Goal: Find specific page/section: Find specific page/section

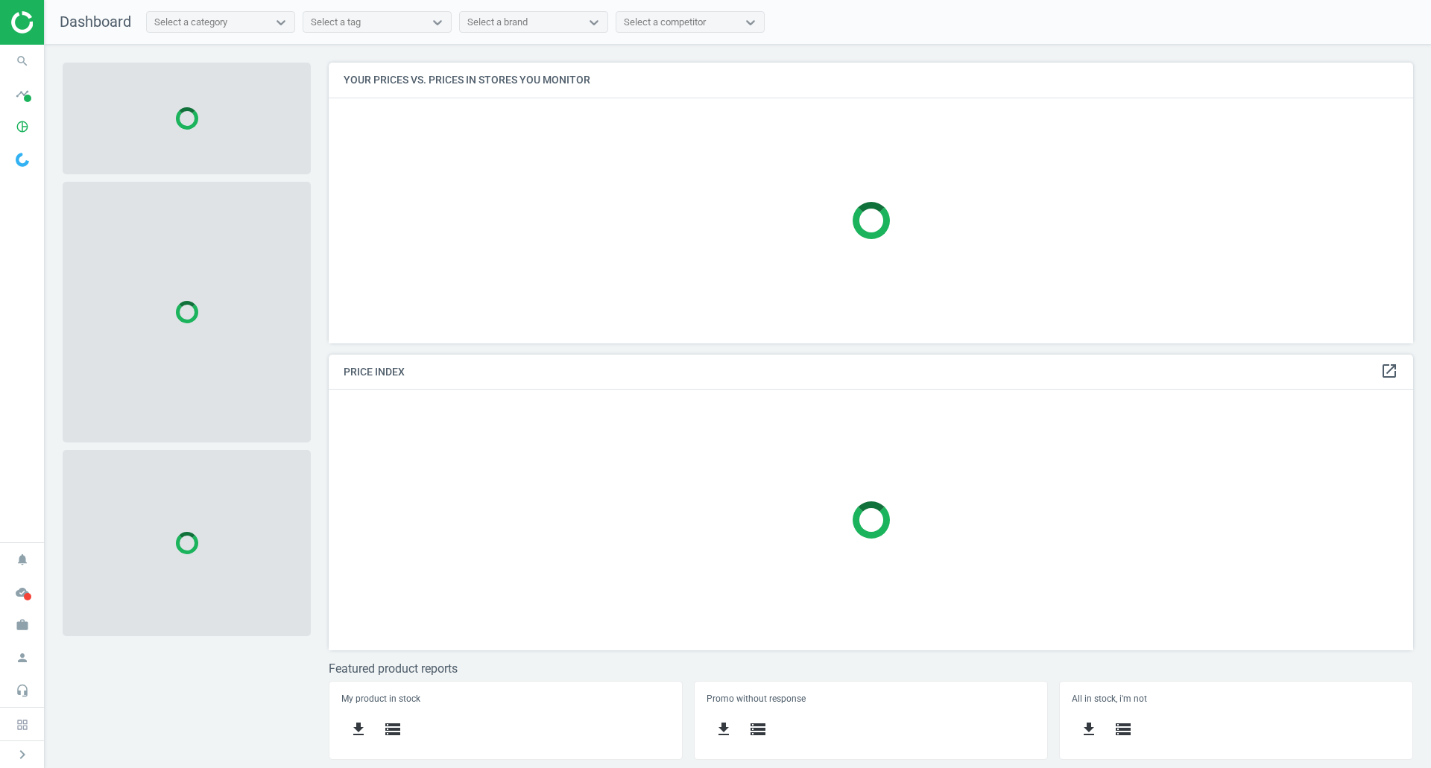
scroll to position [303, 1107]
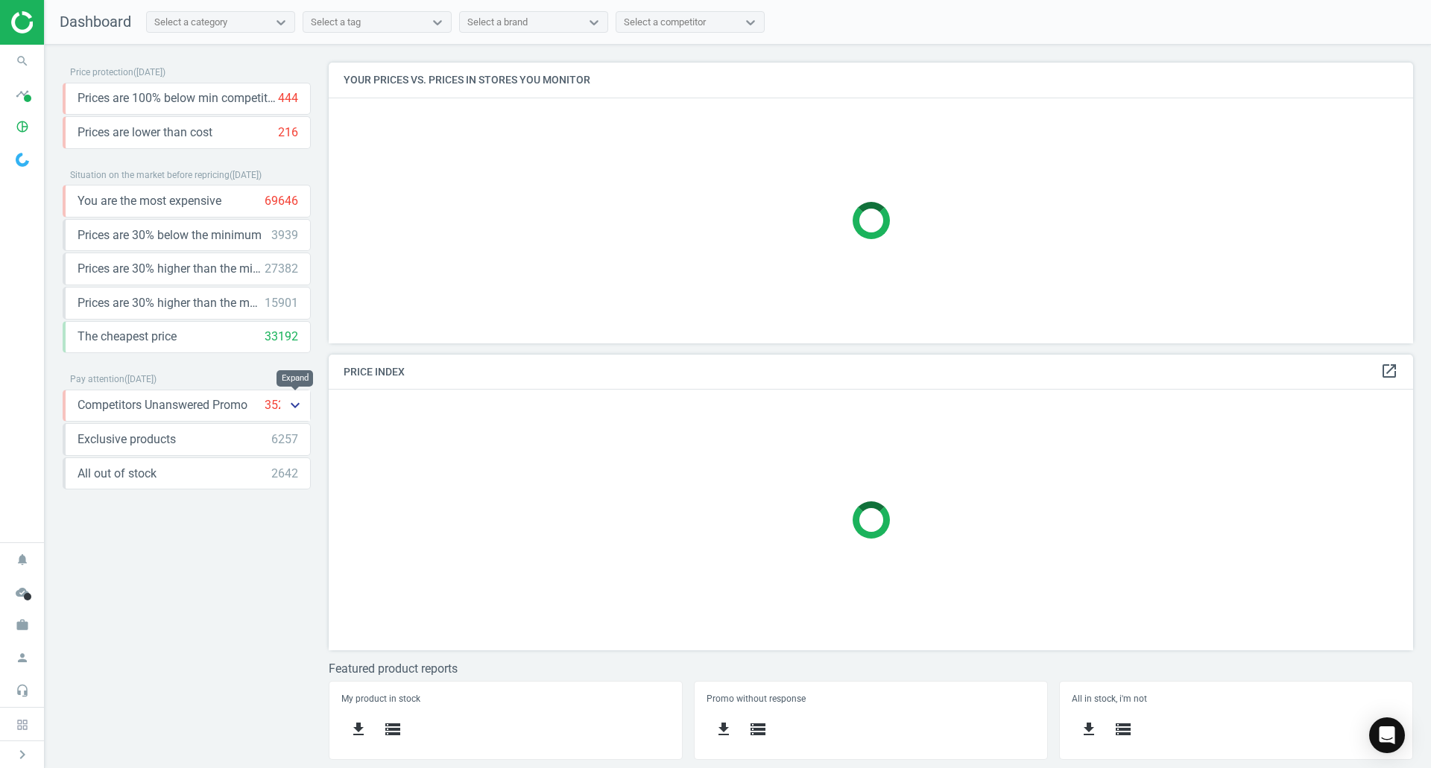
click at [294, 414] on icon "keyboard_arrow_down" at bounding box center [295, 405] width 18 height 18
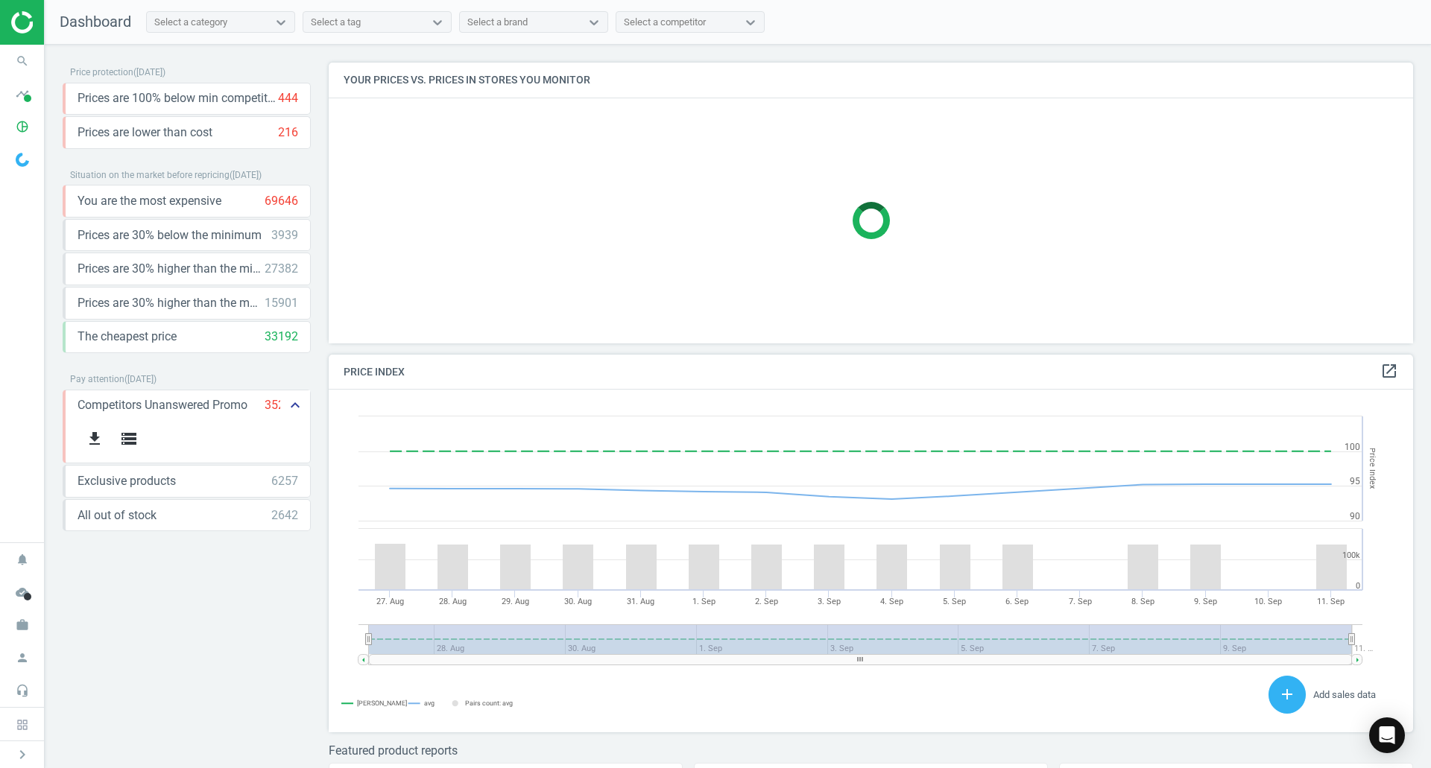
scroll to position [366, 1096]
click at [300, 407] on icon "keyboard_arrow_up" at bounding box center [295, 405] width 18 height 18
drag, startPoint x: 235, startPoint y: 405, endPoint x: 245, endPoint y: 404, distance: 9.7
click at [237, 405] on span "Competitors Unanswered Promo" at bounding box center [162, 405] width 170 height 16
click at [292, 404] on icon "keyboard_arrow_down" at bounding box center [295, 405] width 18 height 18
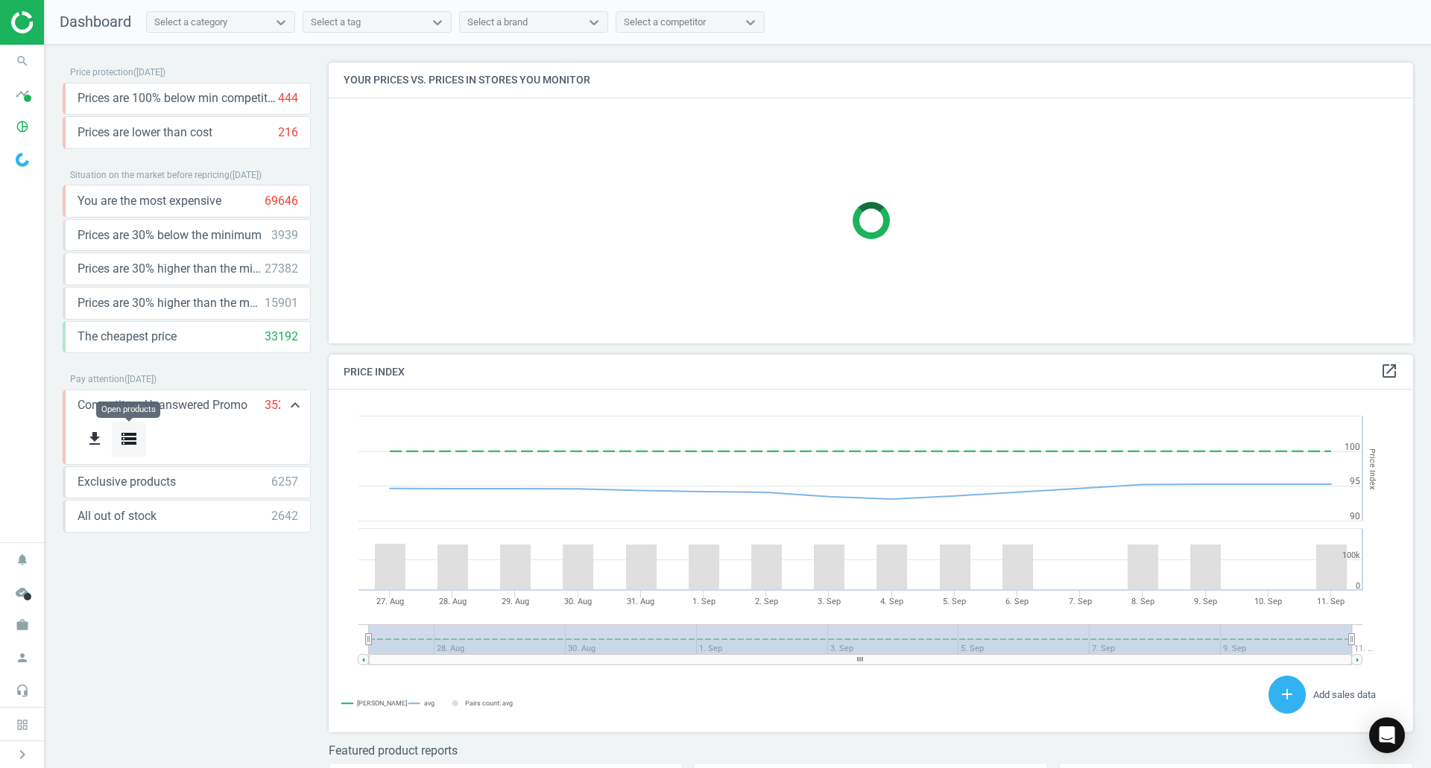
click at [135, 435] on icon "storage" at bounding box center [129, 439] width 18 height 18
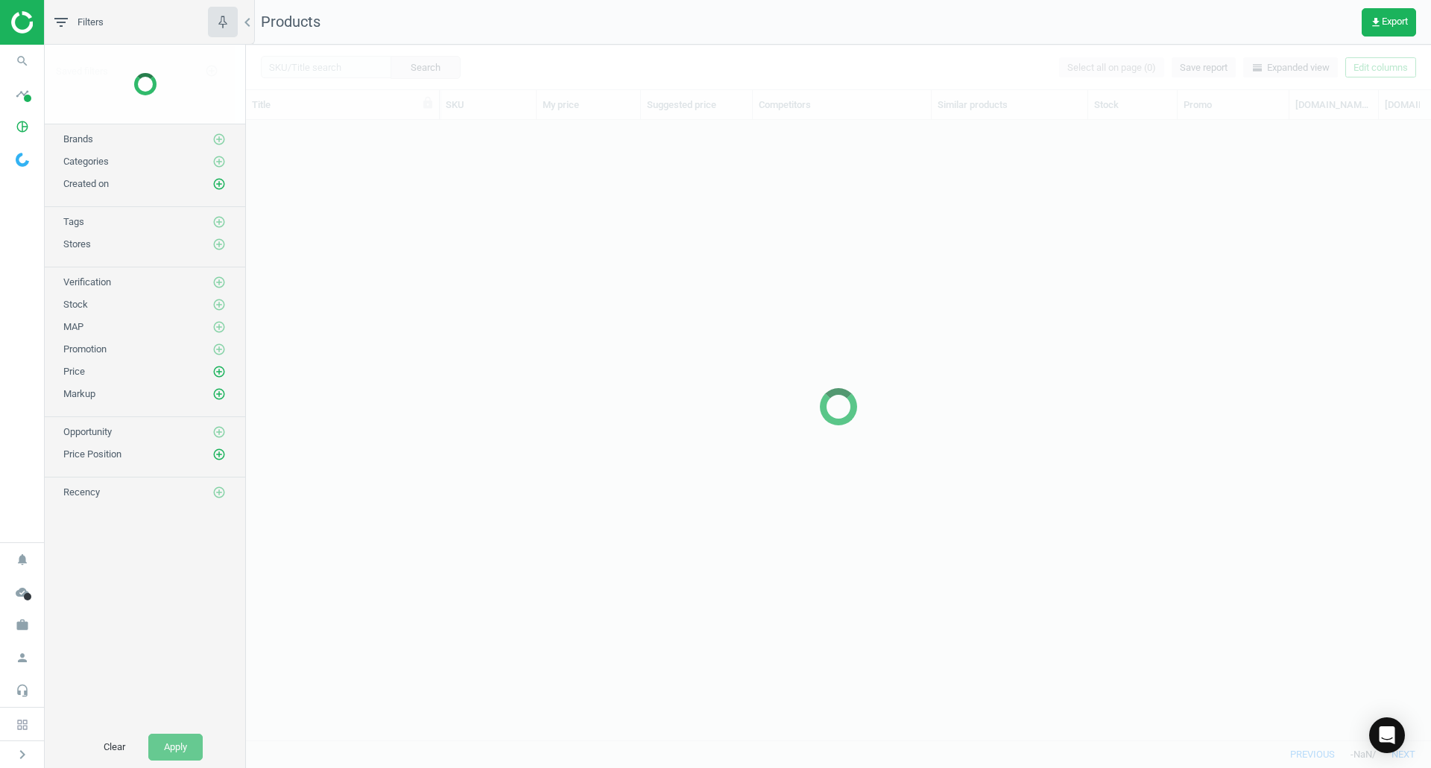
scroll to position [598, 1174]
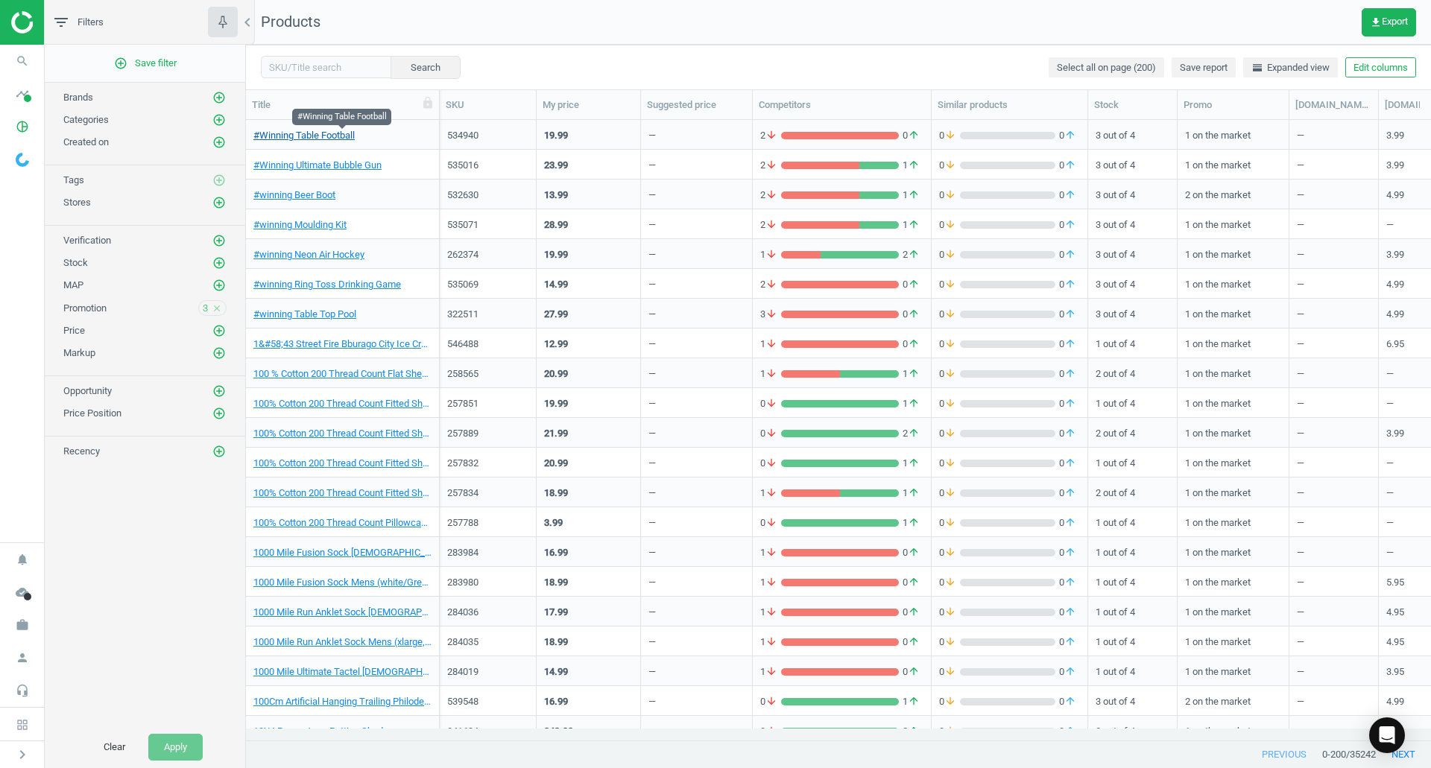
click at [326, 140] on link "#Winning Table Football" at bounding box center [303, 135] width 101 height 13
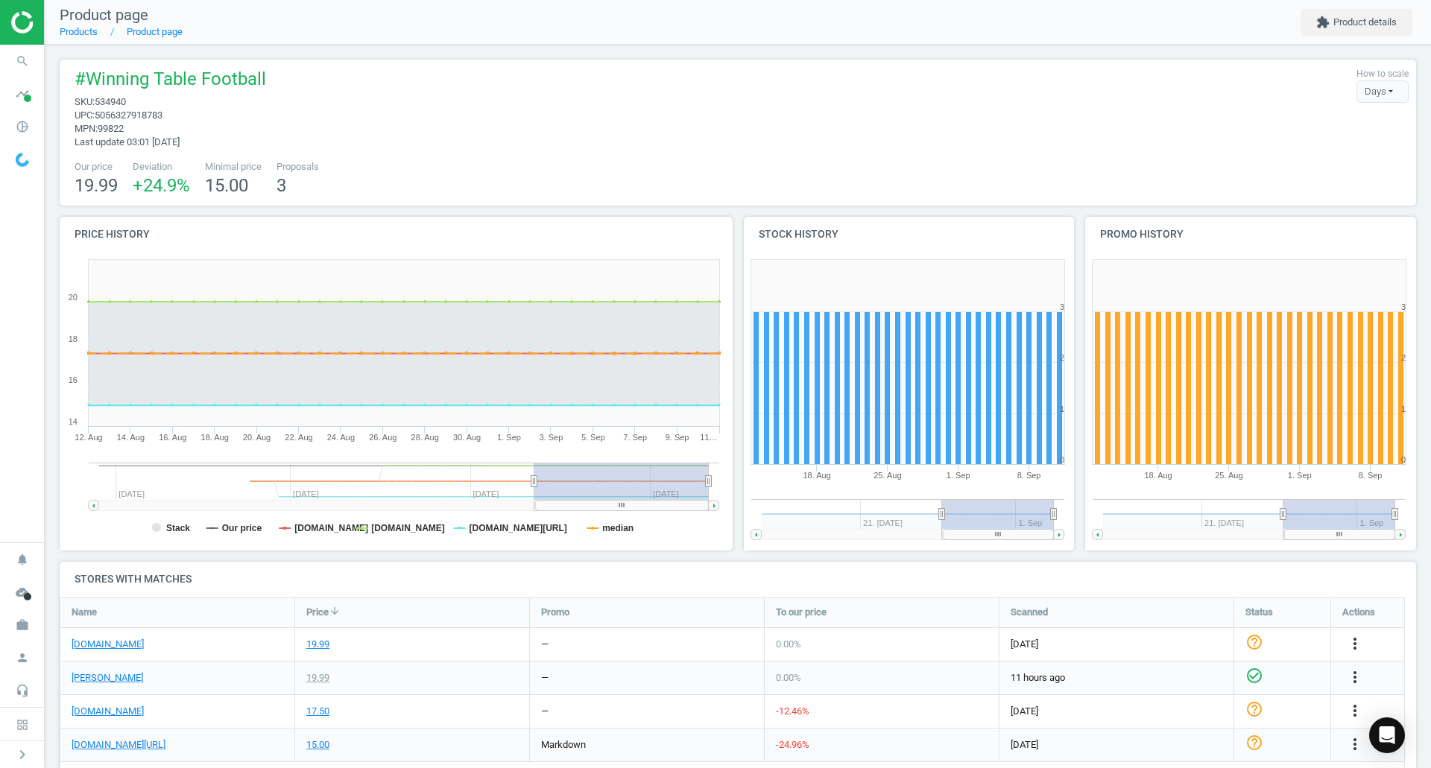
click at [106, 107] on span "534940" at bounding box center [110, 101] width 31 height 11
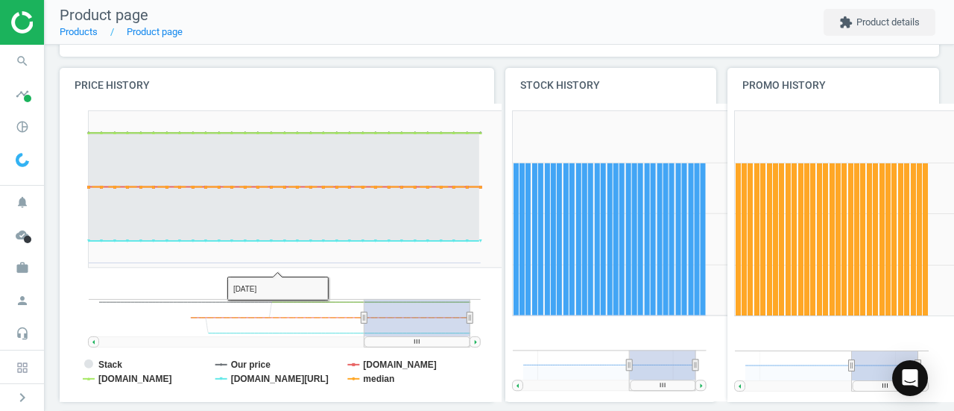
scroll to position [7, 7]
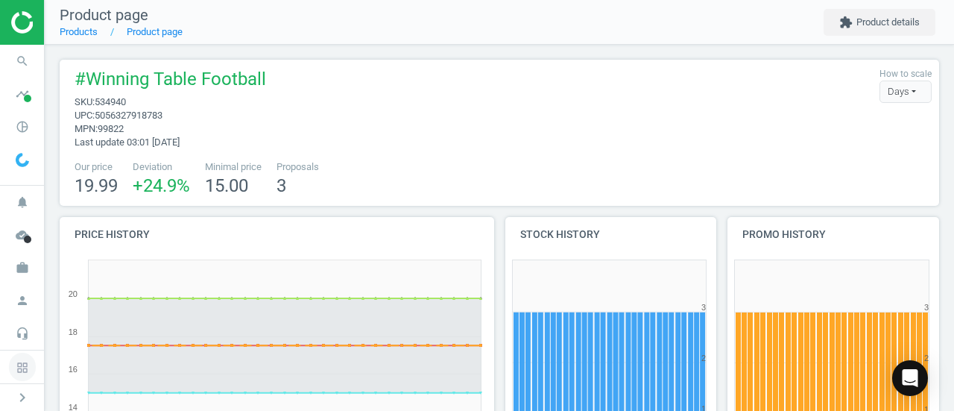
click at [21, 369] on icon at bounding box center [22, 367] width 10 height 10
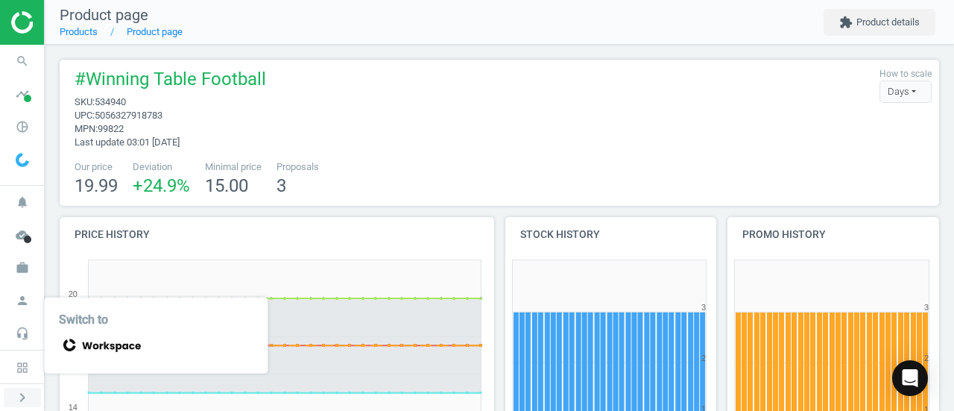
click at [16, 390] on icon "chevron_right" at bounding box center [22, 397] width 18 height 18
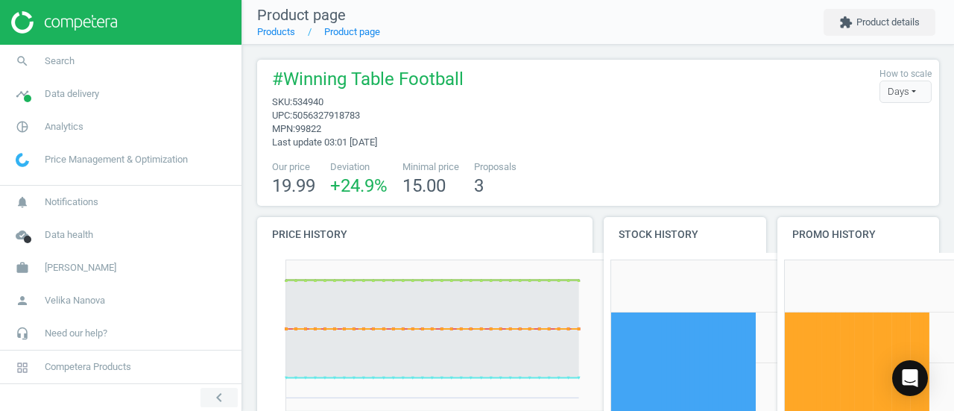
scroll to position [7, 7]
click at [76, 94] on span "Data delivery" at bounding box center [72, 93] width 54 height 13
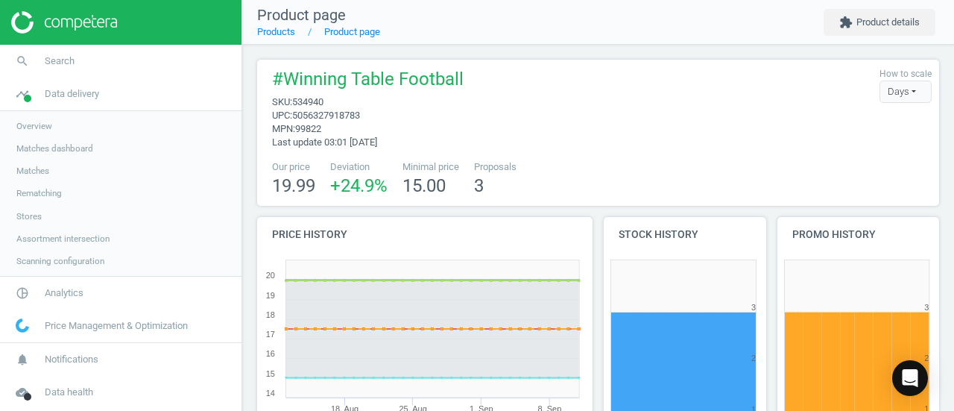
click at [60, 259] on span "Scanning configuration" at bounding box center [60, 261] width 88 height 12
